Goal: Task Accomplishment & Management: Complete application form

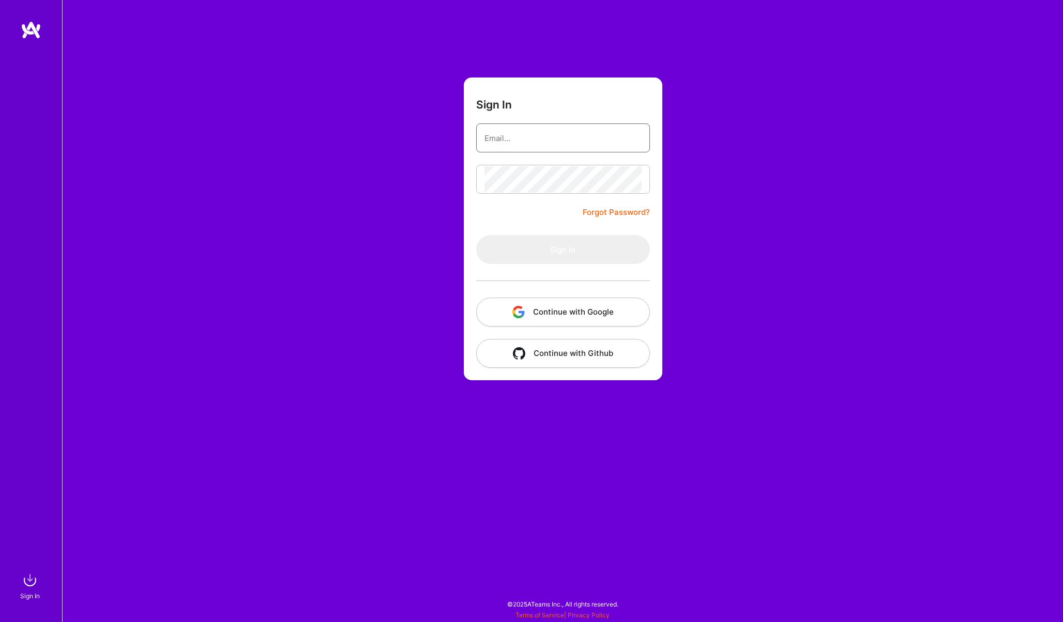
type input "p-bochenek@outlook.com"
click at [522, 255] on button "Sign In" at bounding box center [563, 249] width 174 height 29
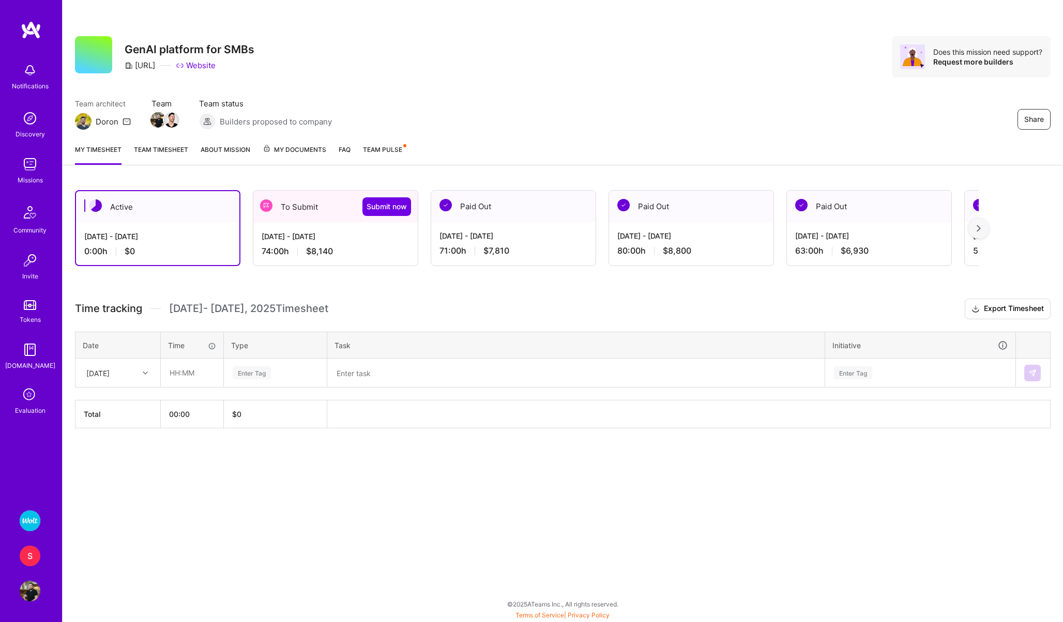
click at [312, 205] on div "To Submit Submit now" at bounding box center [335, 207] width 164 height 32
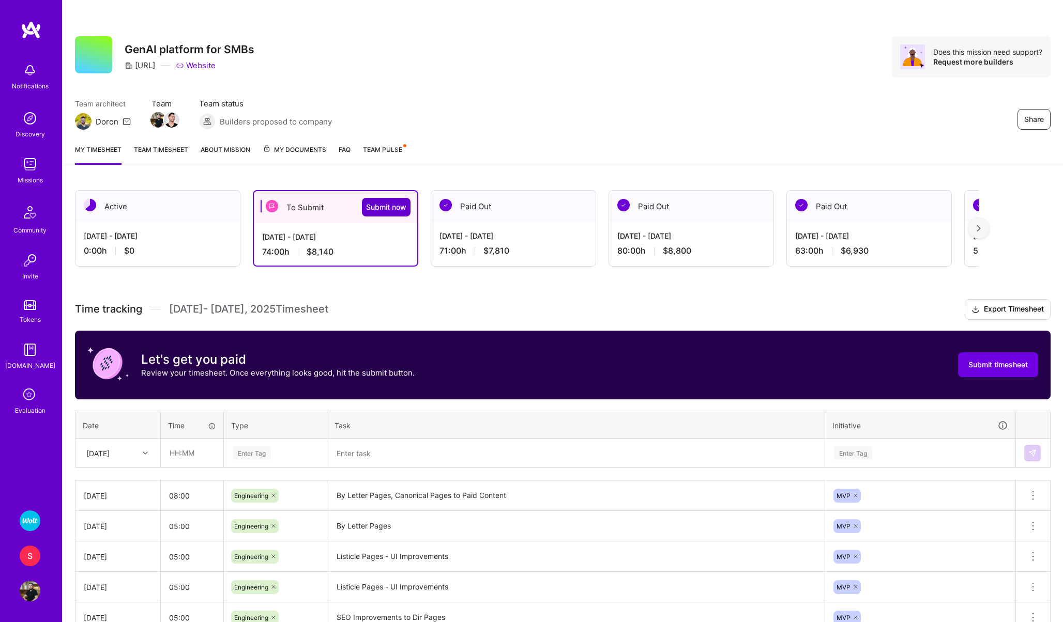
click at [372, 202] on span "Submit now" at bounding box center [386, 207] width 40 height 10
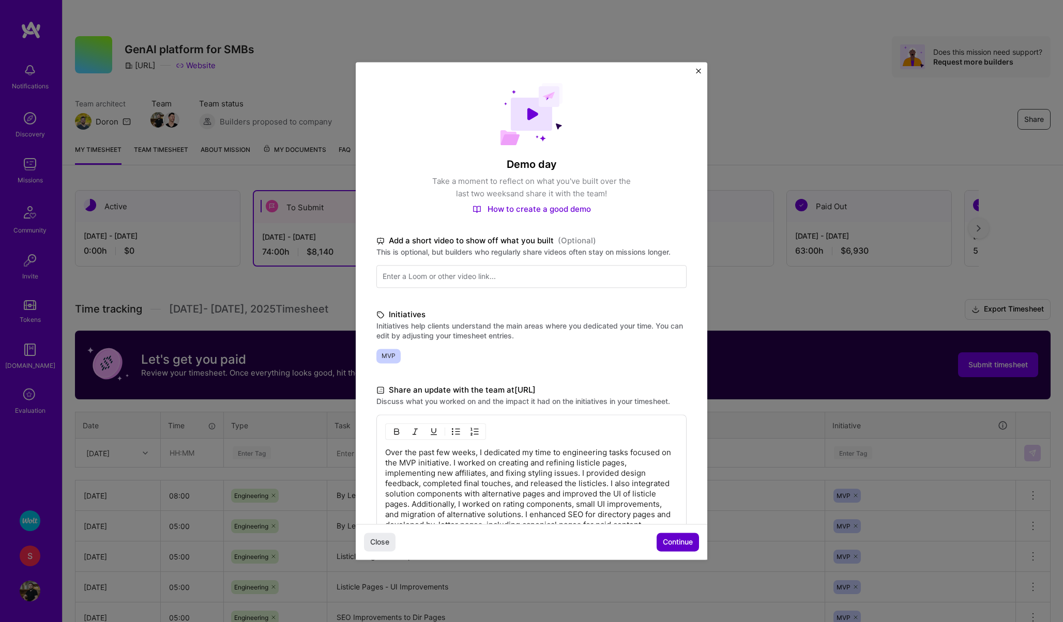
click at [677, 537] on button "Continue" at bounding box center [678, 543] width 42 height 19
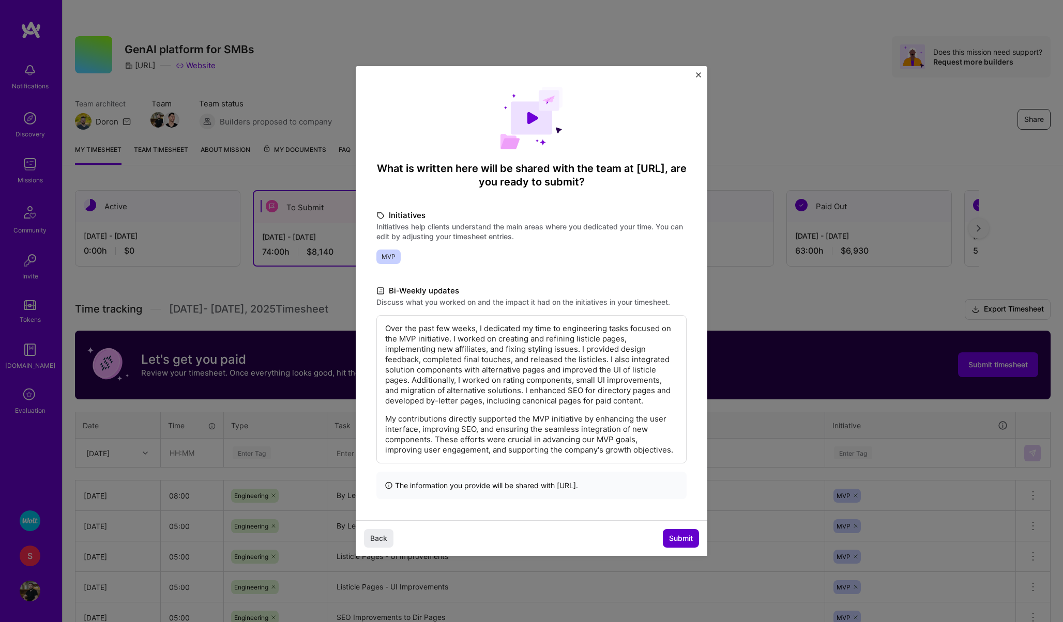
click at [677, 537] on span "Submit" at bounding box center [681, 539] width 24 height 10
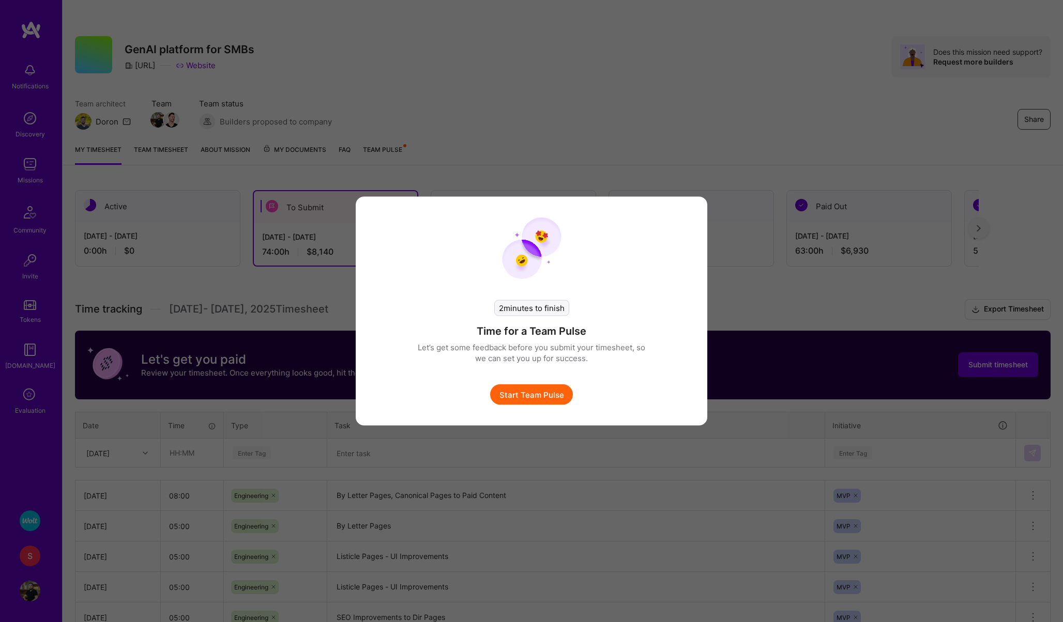
click at [537, 399] on button "Start Team Pulse" at bounding box center [531, 395] width 83 height 21
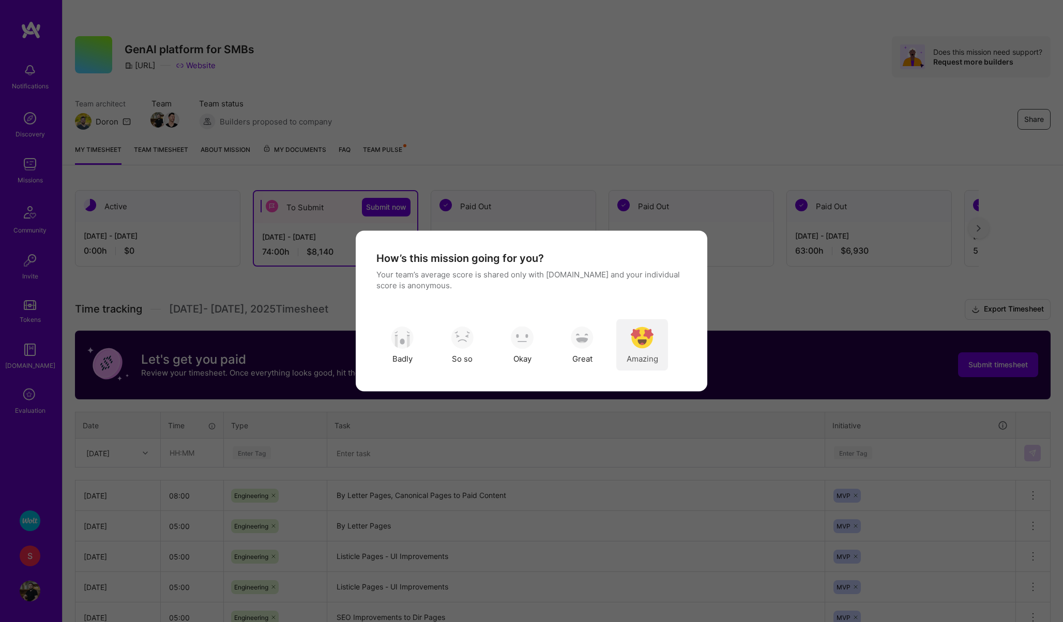
click at [642, 336] on img "modal" at bounding box center [642, 337] width 23 height 23
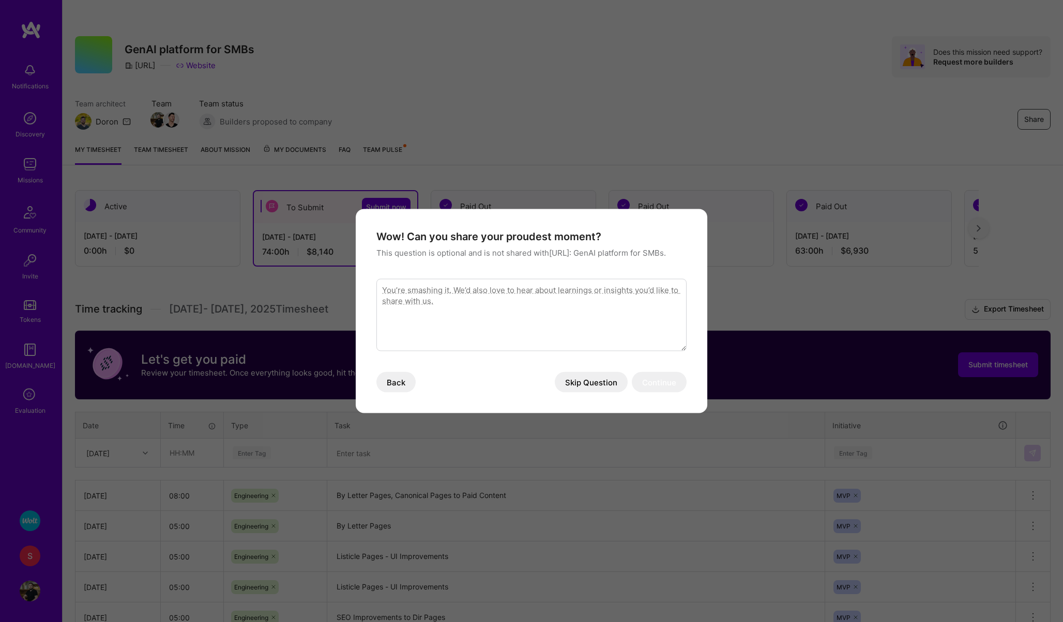
click at [594, 388] on button "Skip Question" at bounding box center [591, 382] width 73 height 21
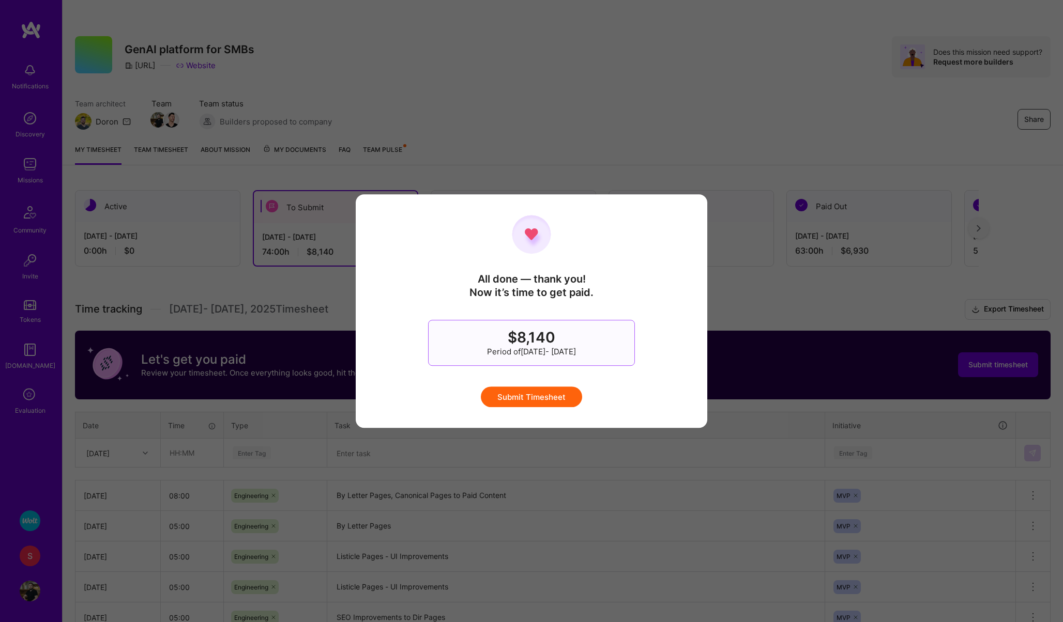
click at [523, 400] on button "Submit Timesheet" at bounding box center [531, 397] width 101 height 21
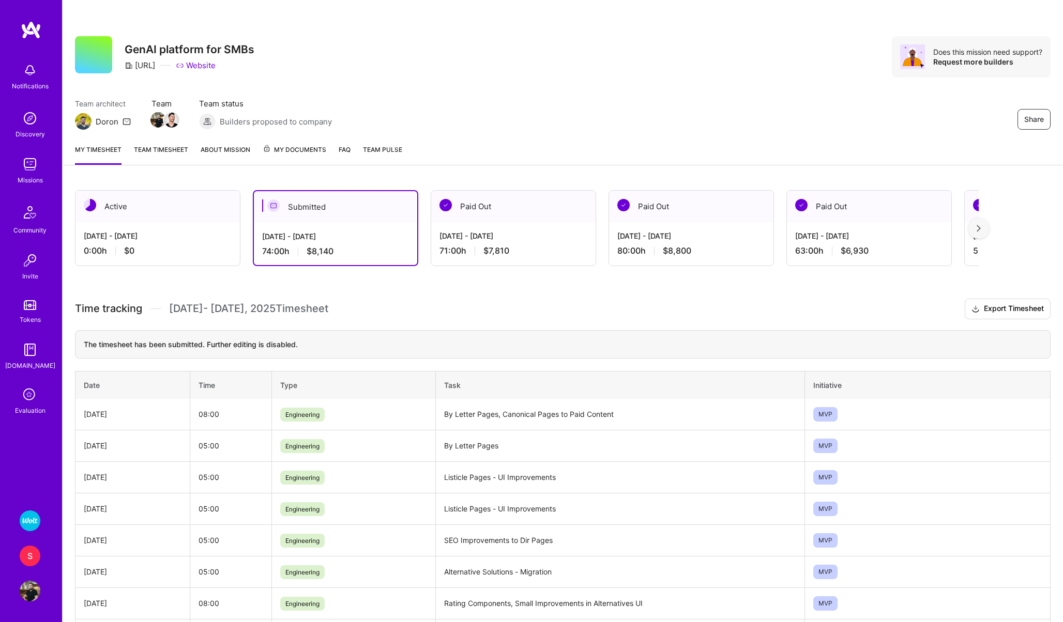
click at [32, 521] on img at bounding box center [30, 521] width 21 height 21
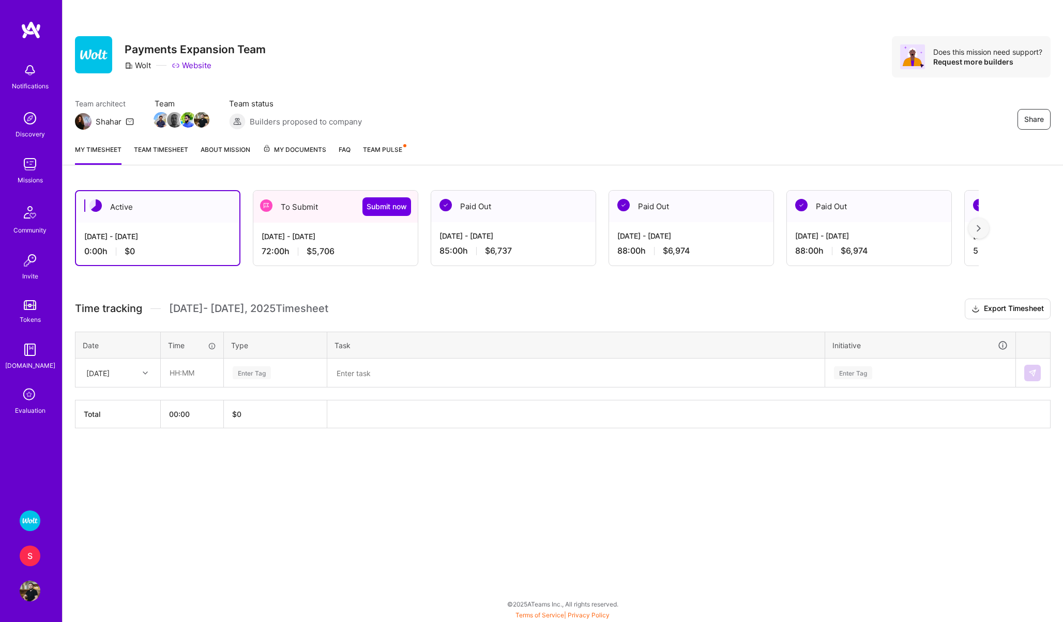
click at [301, 209] on div "To Submit Submit now" at bounding box center [335, 207] width 164 height 32
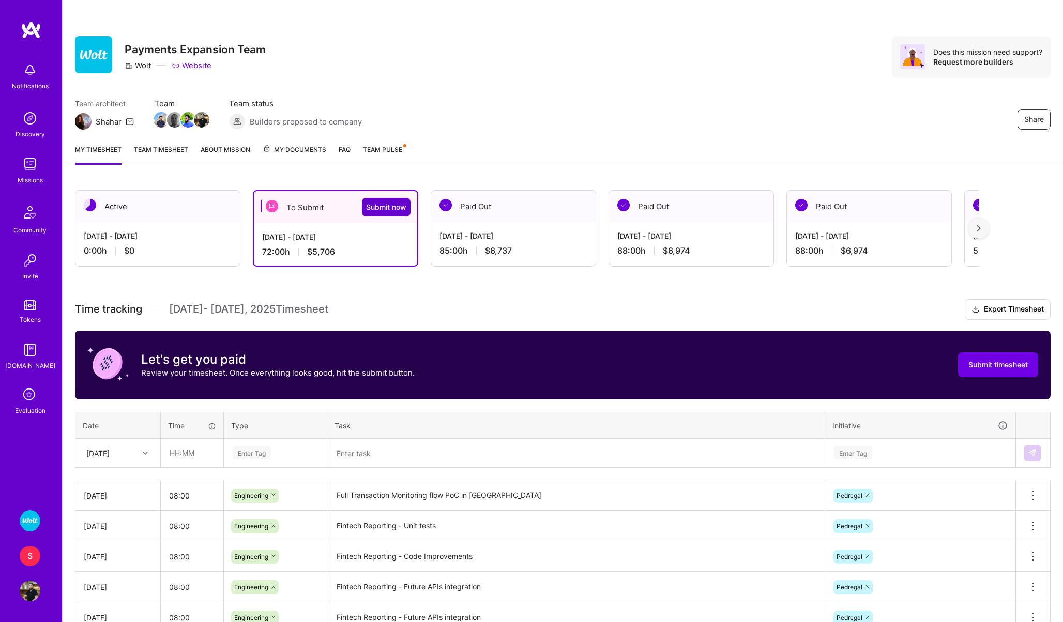
click at [370, 200] on button "Submit now" at bounding box center [386, 207] width 49 height 19
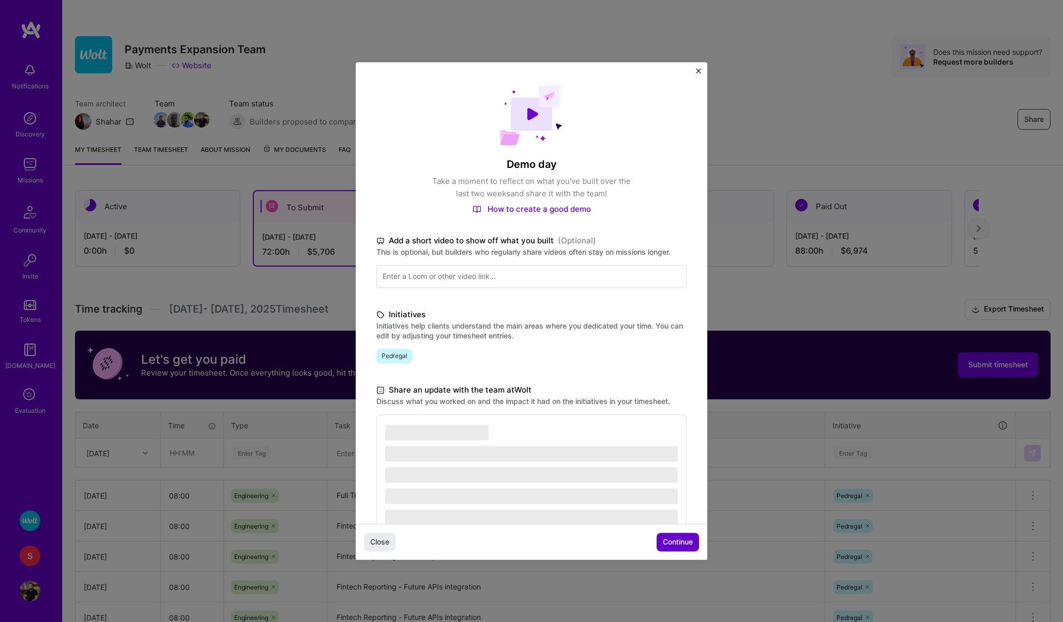
click at [669, 544] on span "Continue" at bounding box center [678, 543] width 30 height 10
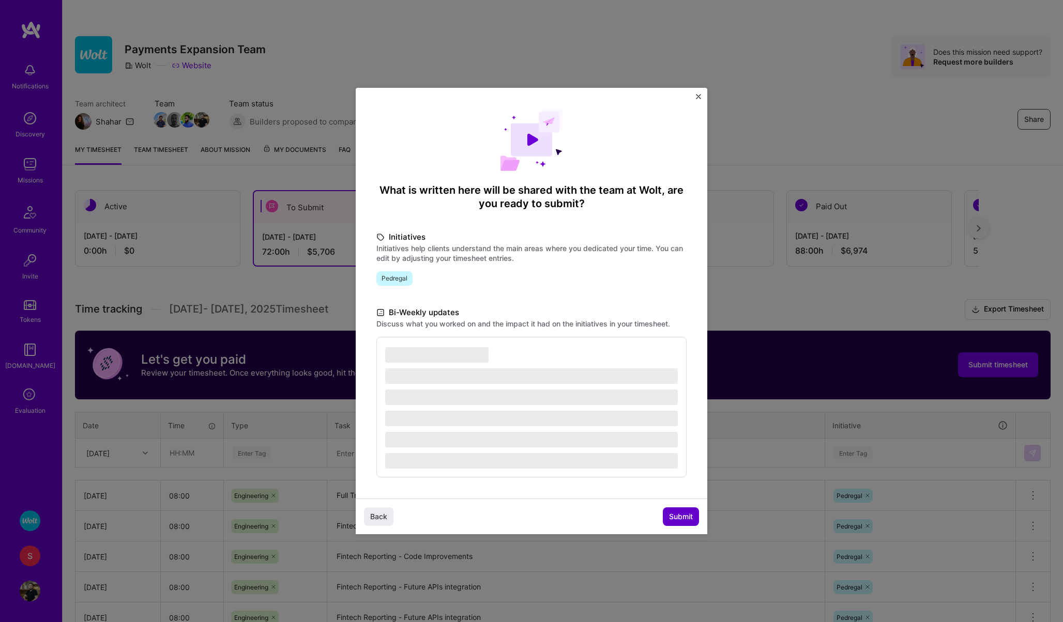
click at [678, 516] on span "Submit" at bounding box center [681, 517] width 24 height 10
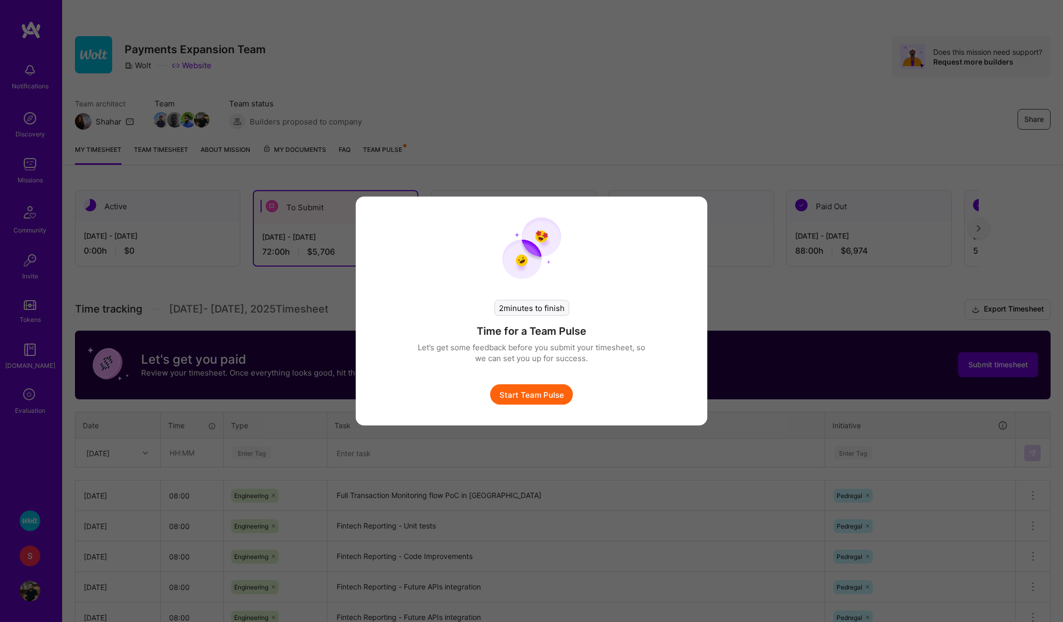
click at [527, 389] on button "Start Team Pulse" at bounding box center [531, 395] width 83 height 21
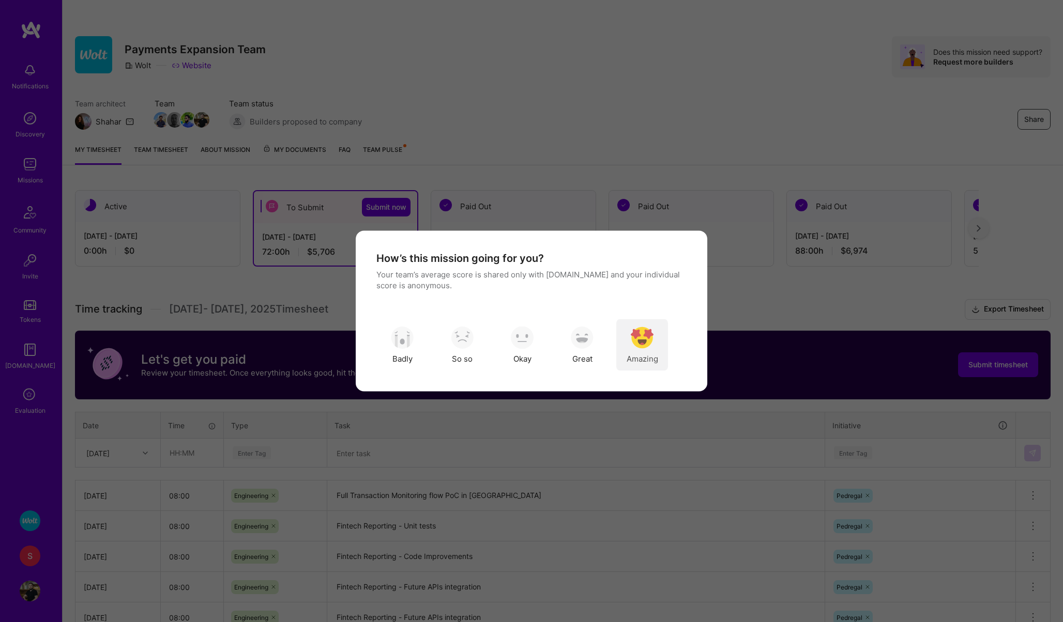
click at [639, 342] on img "modal" at bounding box center [642, 337] width 23 height 23
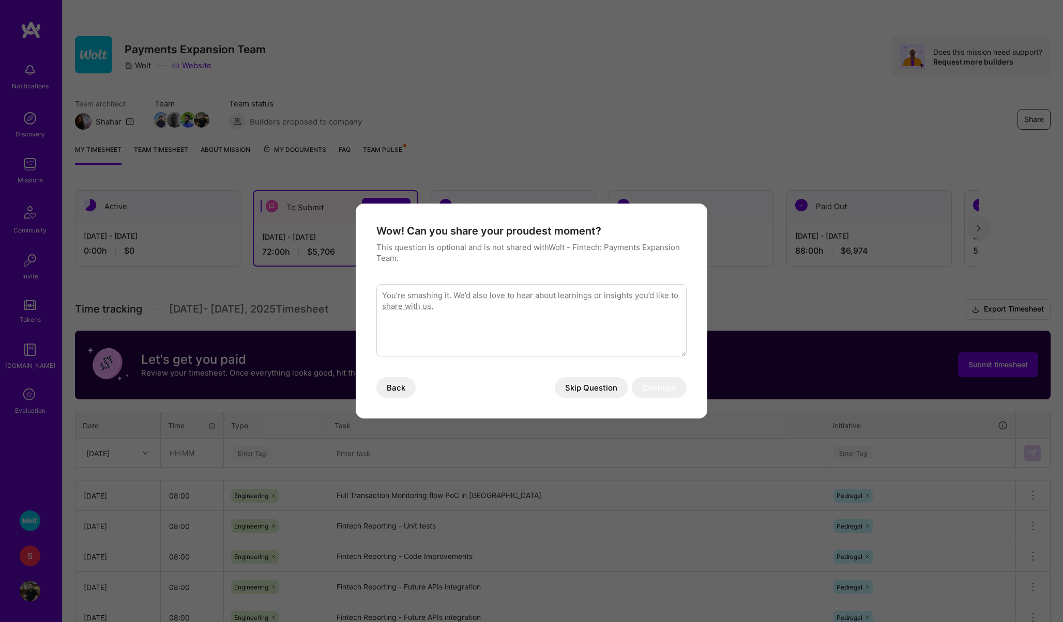
click at [574, 392] on button "Skip Question" at bounding box center [591, 387] width 73 height 21
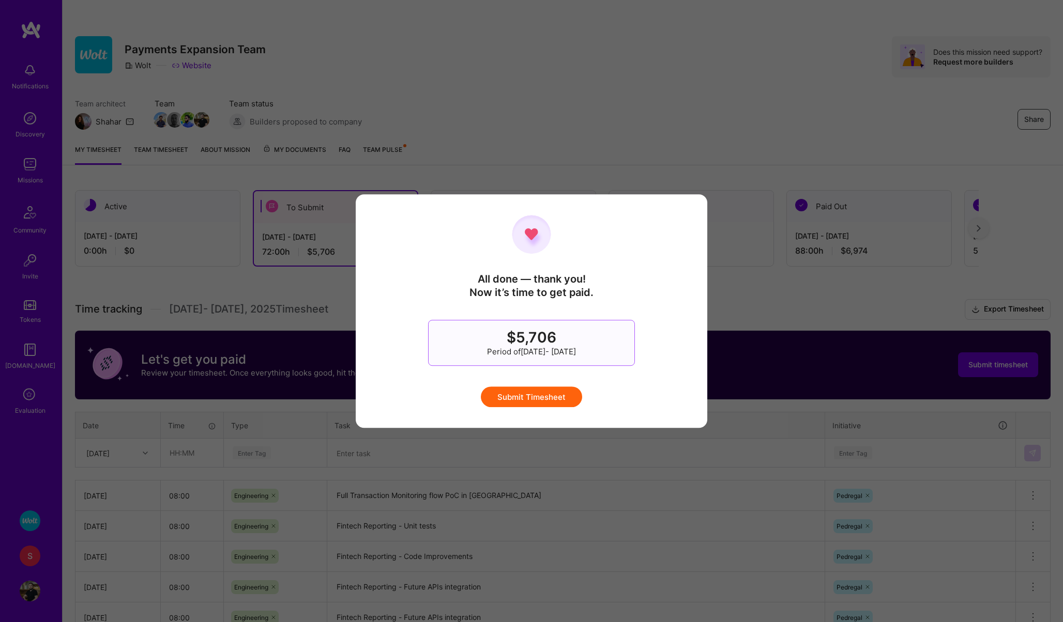
click at [547, 399] on button "Submit Timesheet" at bounding box center [531, 397] width 101 height 21
